Goal: Find specific page/section: Find specific page/section

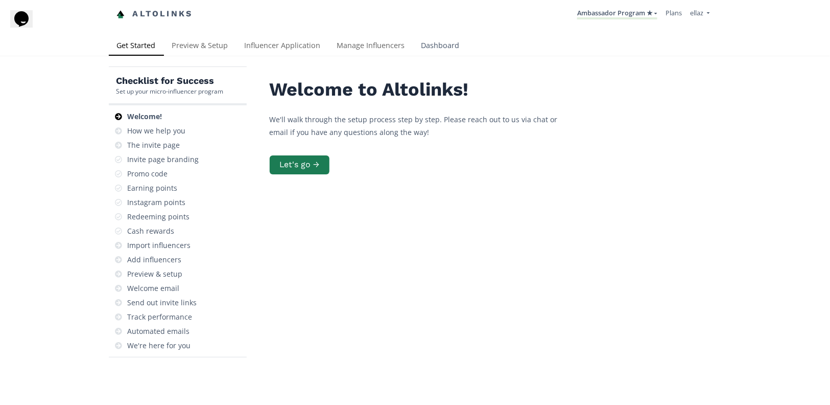
click at [446, 44] on link "Dashboard" at bounding box center [440, 46] width 55 height 20
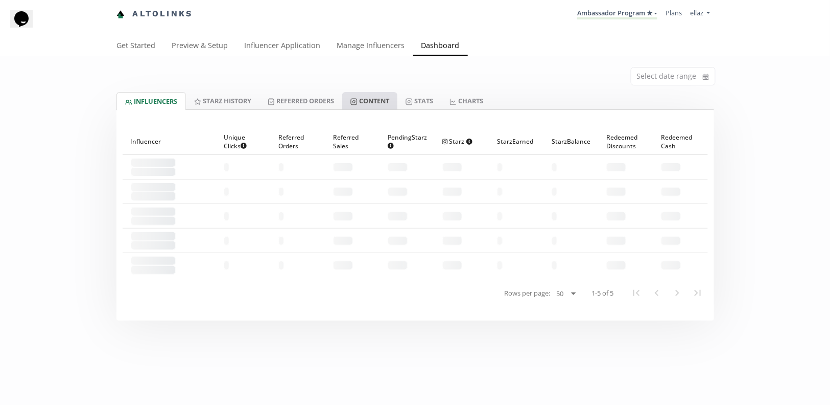
click at [380, 95] on link "Content" at bounding box center [369, 100] width 55 height 17
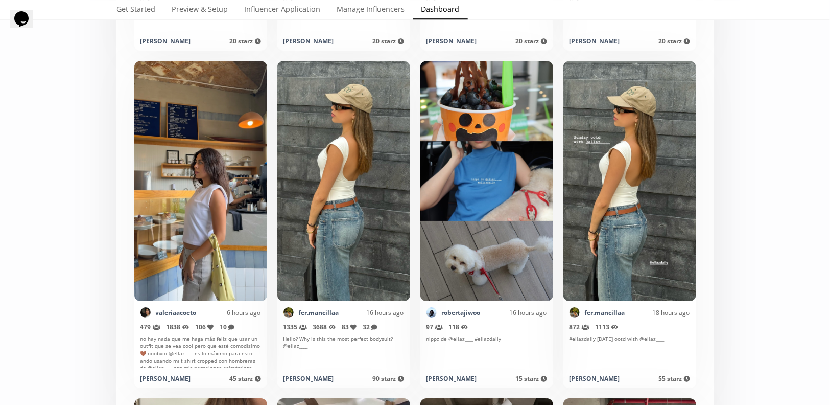
scroll to position [1243, 0]
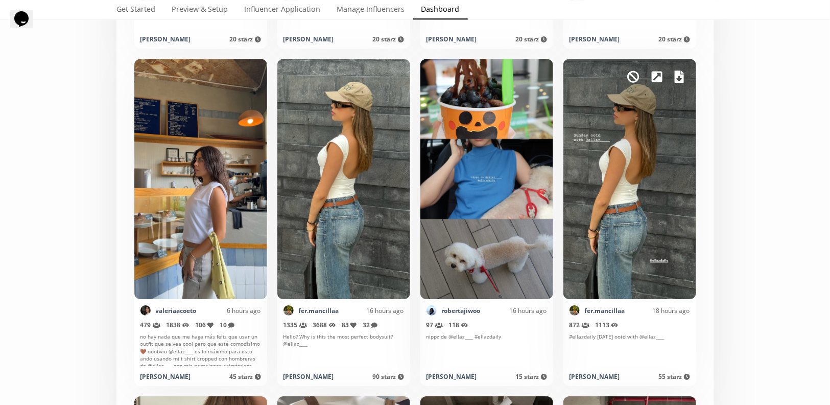
click at [682, 78] on icon at bounding box center [679, 77] width 9 height 12
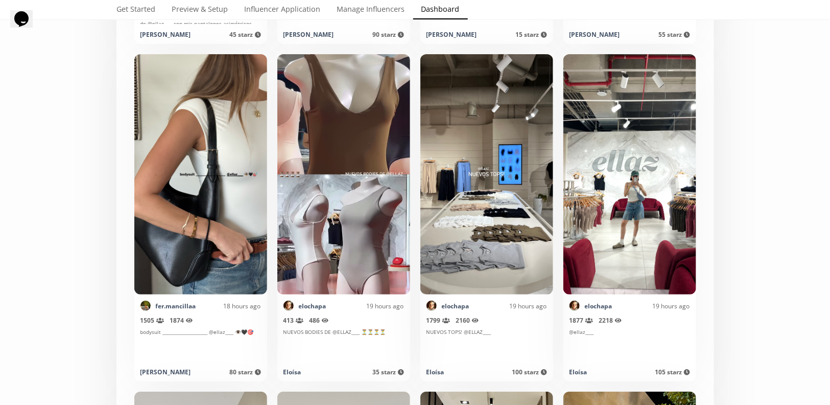
scroll to position [1585, 0]
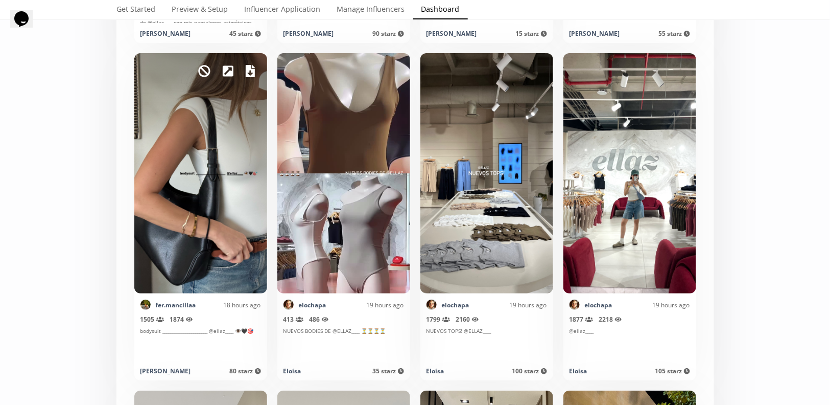
click at [252, 71] on icon at bounding box center [250, 71] width 9 height 12
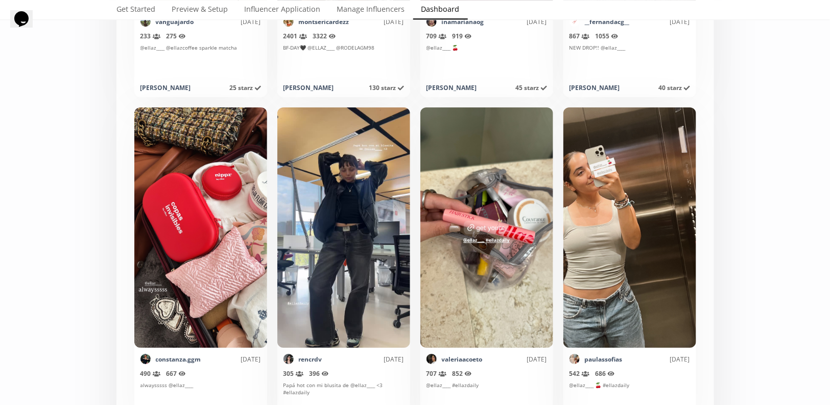
scroll to position [4215, 0]
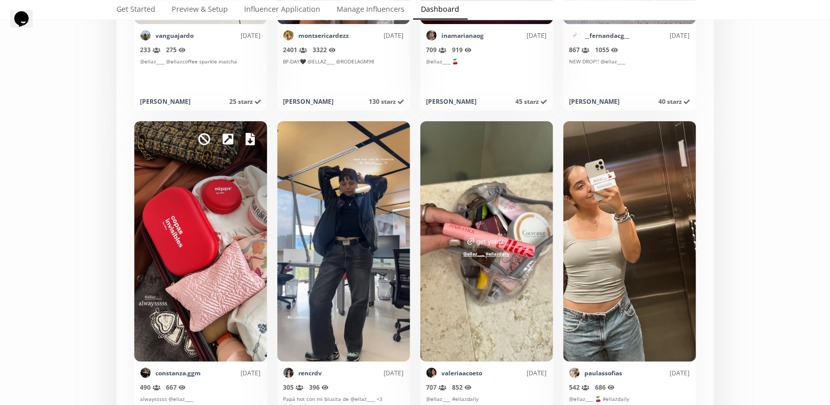
click at [249, 141] on icon at bounding box center [250, 139] width 9 height 12
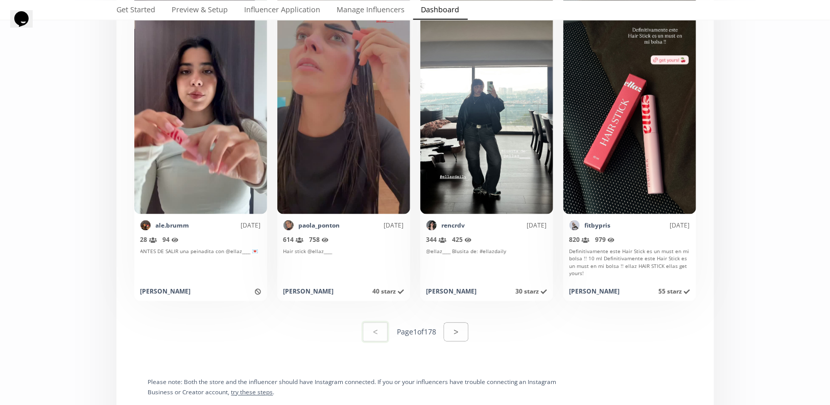
scroll to position [5038, 0]
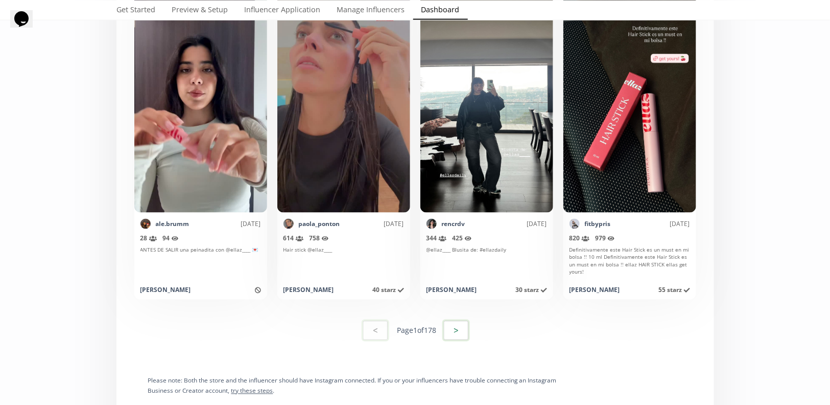
click at [457, 328] on button ">" at bounding box center [456, 330] width 28 height 22
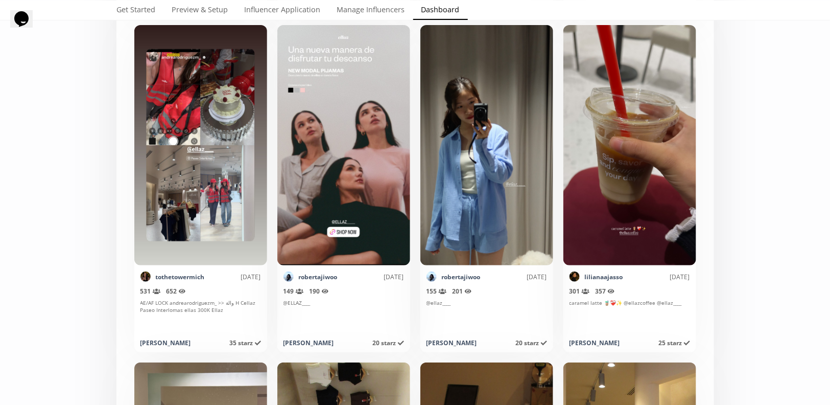
scroll to position [789, 0]
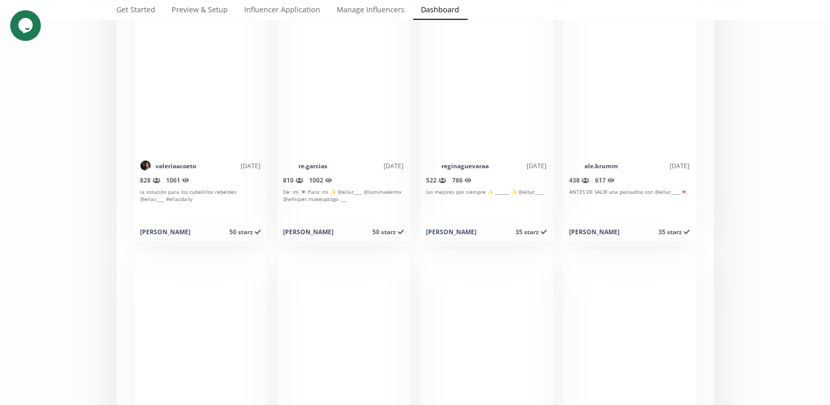
scroll to position [5022, 0]
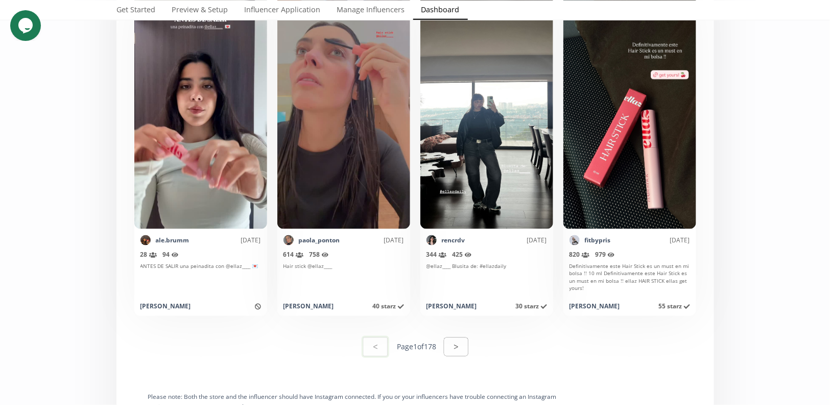
click at [456, 348] on button ">" at bounding box center [456, 346] width 25 height 19
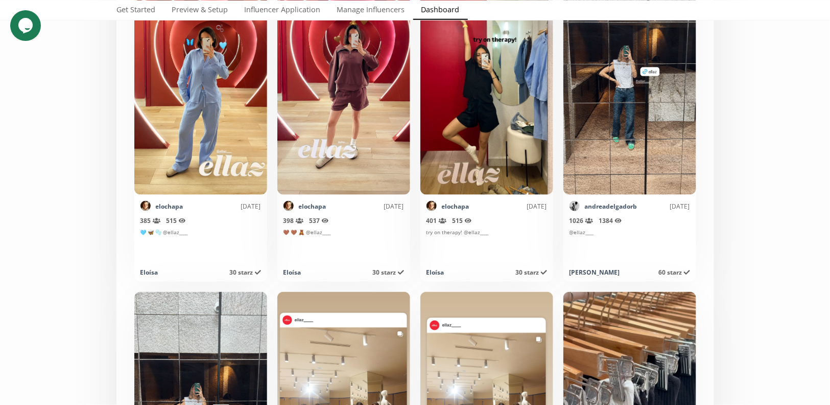
scroll to position [3302, 0]
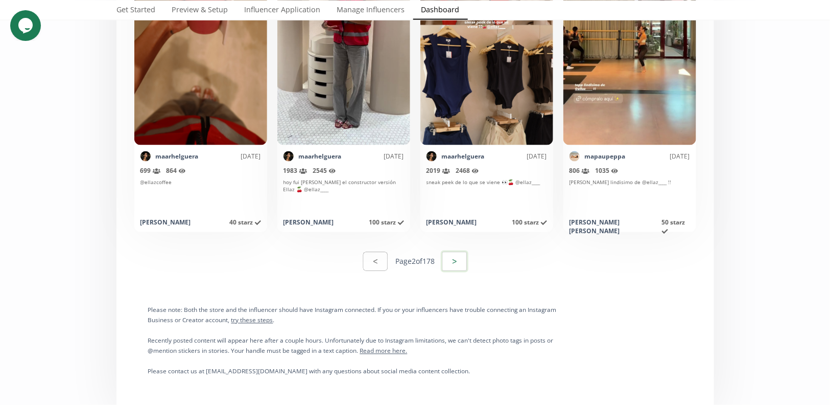
click at [457, 262] on button ">" at bounding box center [455, 261] width 28 height 22
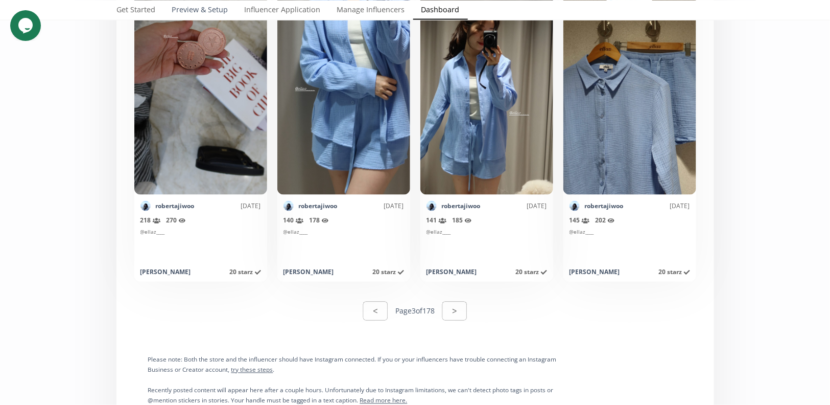
scroll to position [5059, 0]
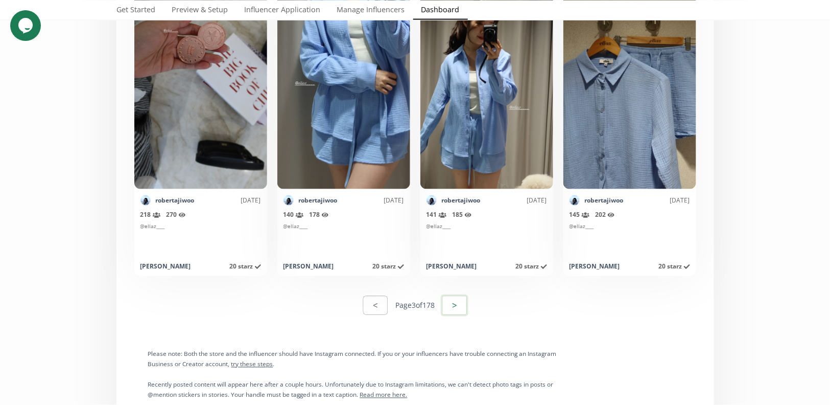
click at [466, 302] on button ">" at bounding box center [455, 305] width 28 height 22
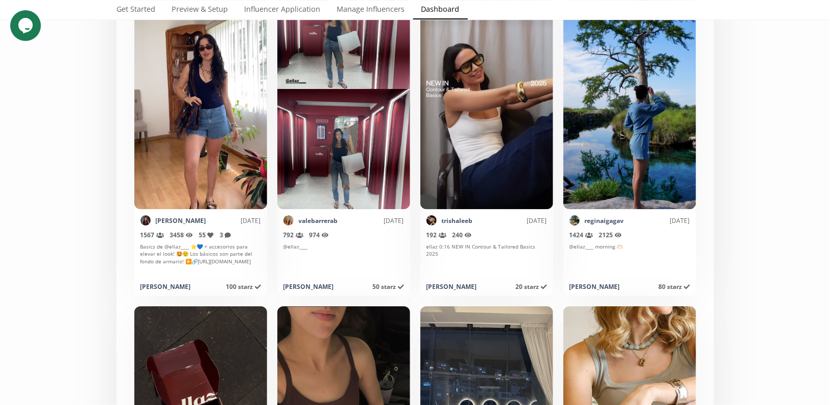
scroll to position [4367, 0]
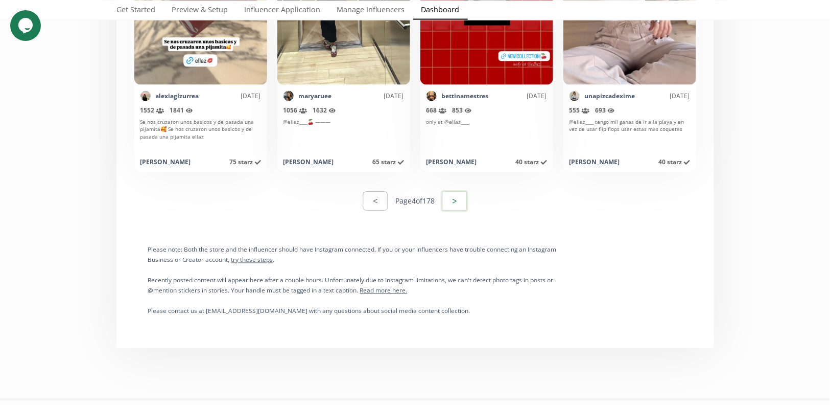
click at [466, 193] on button ">" at bounding box center [455, 201] width 28 height 22
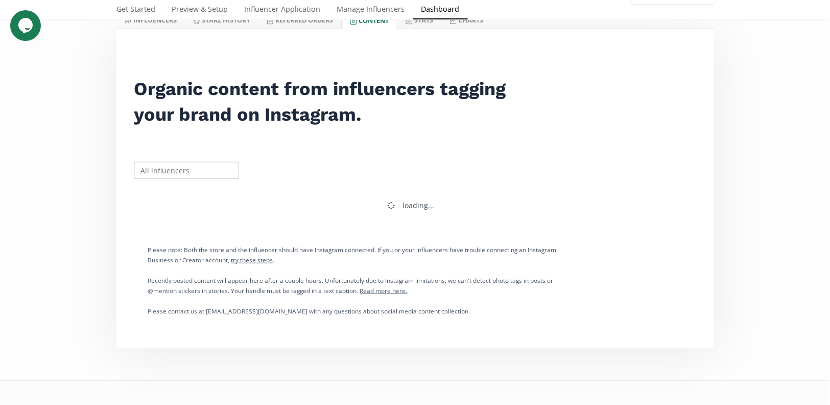
scroll to position [5163, 0]
